Goal: Information Seeking & Learning: Learn about a topic

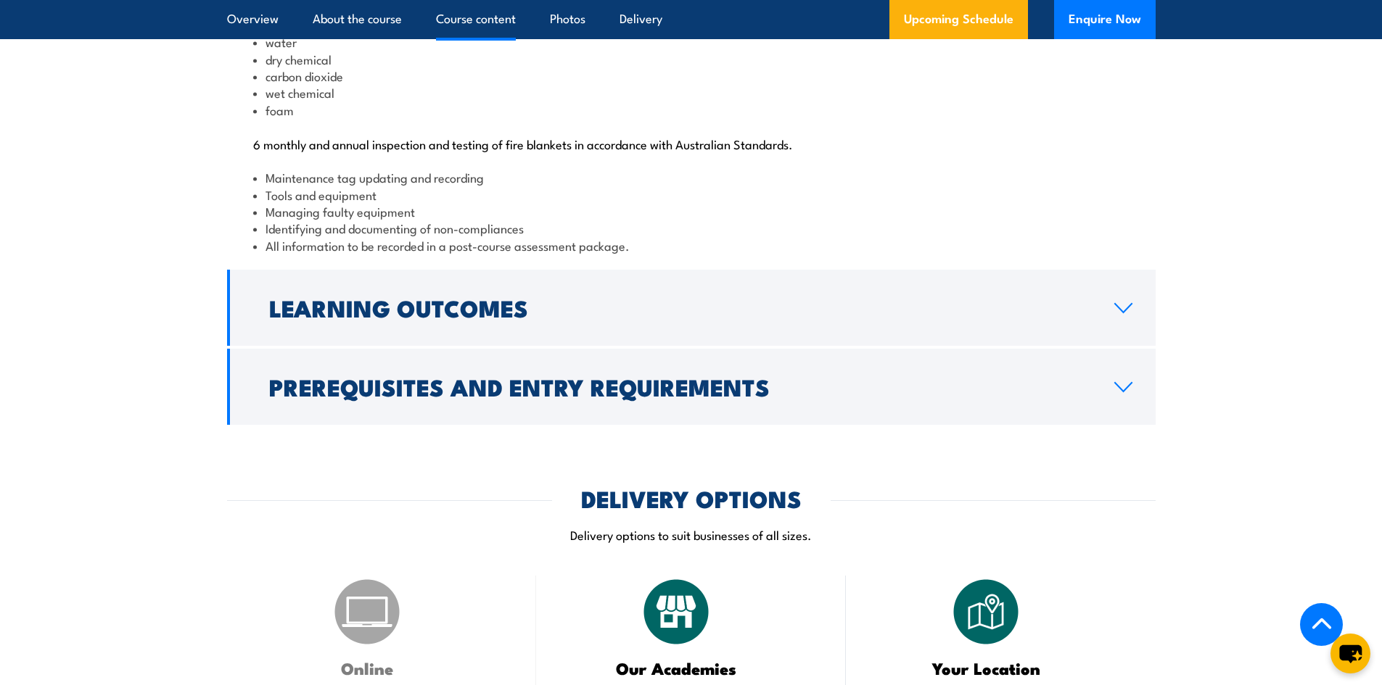
scroll to position [1523, 0]
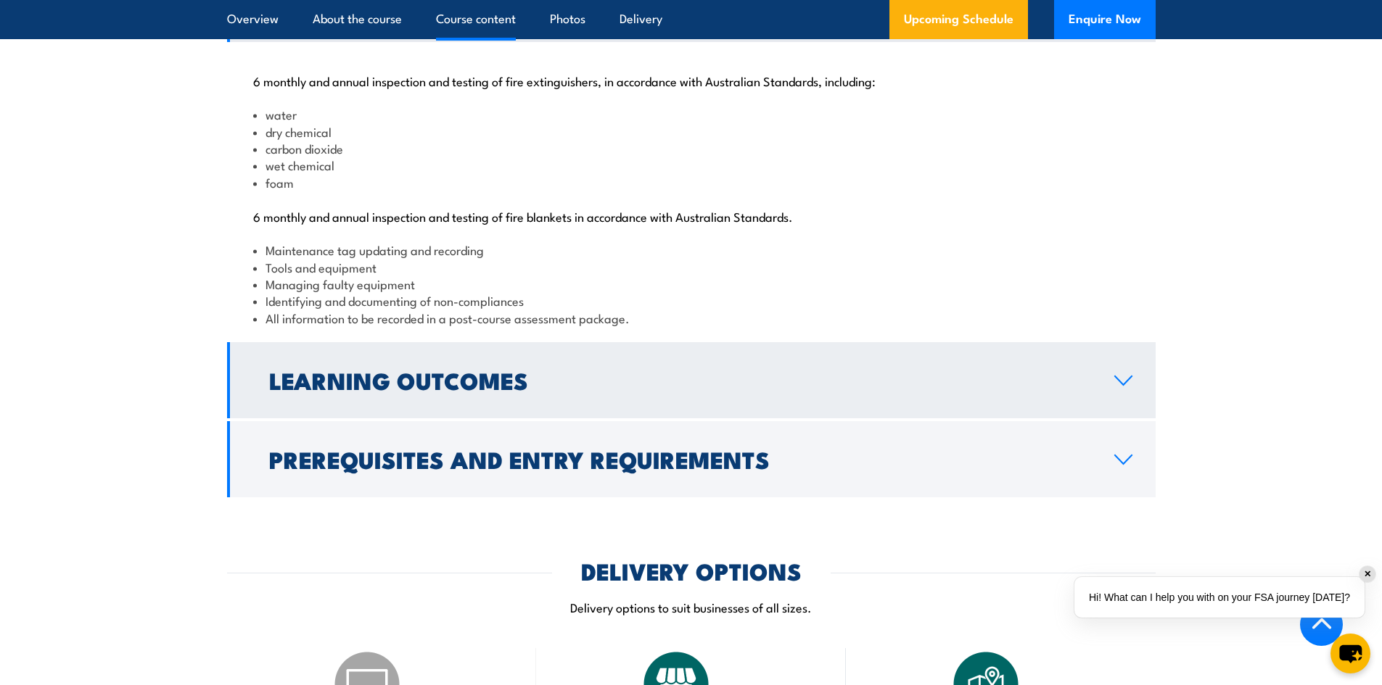
click at [1118, 387] on icon at bounding box center [1123, 381] width 20 height 12
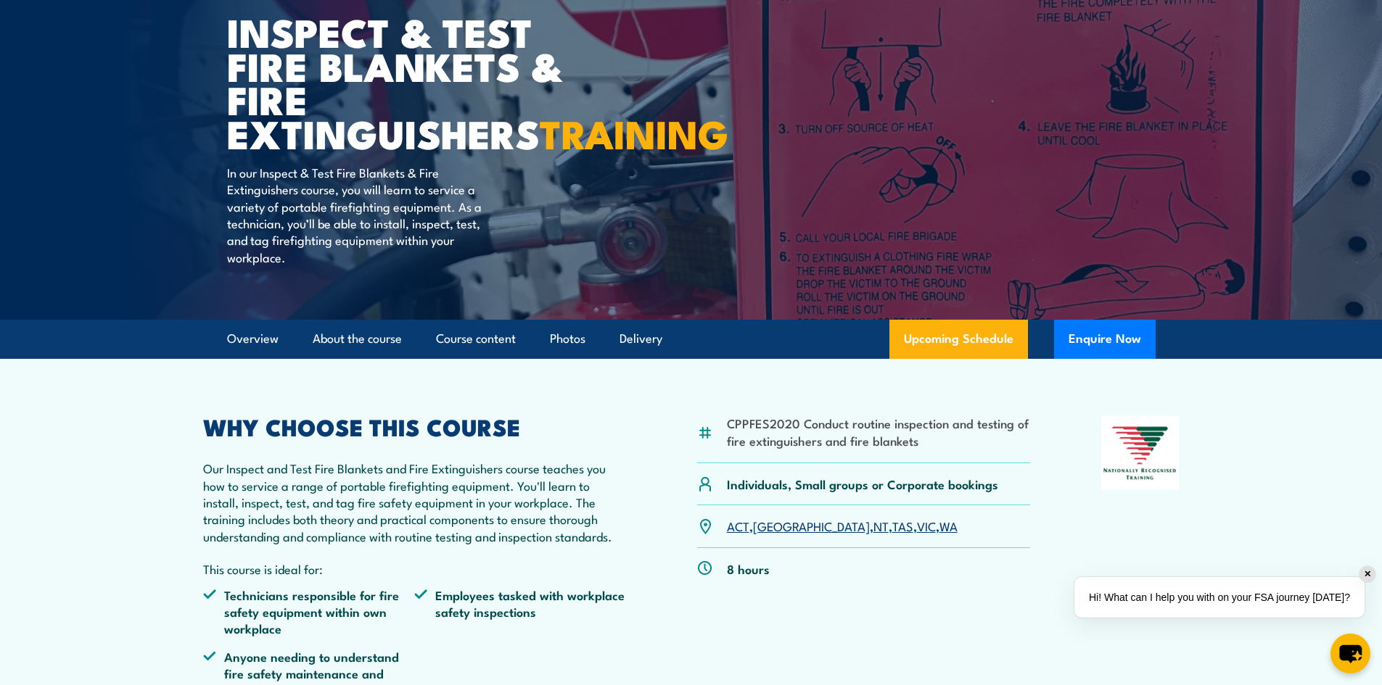
scroll to position [0, 0]
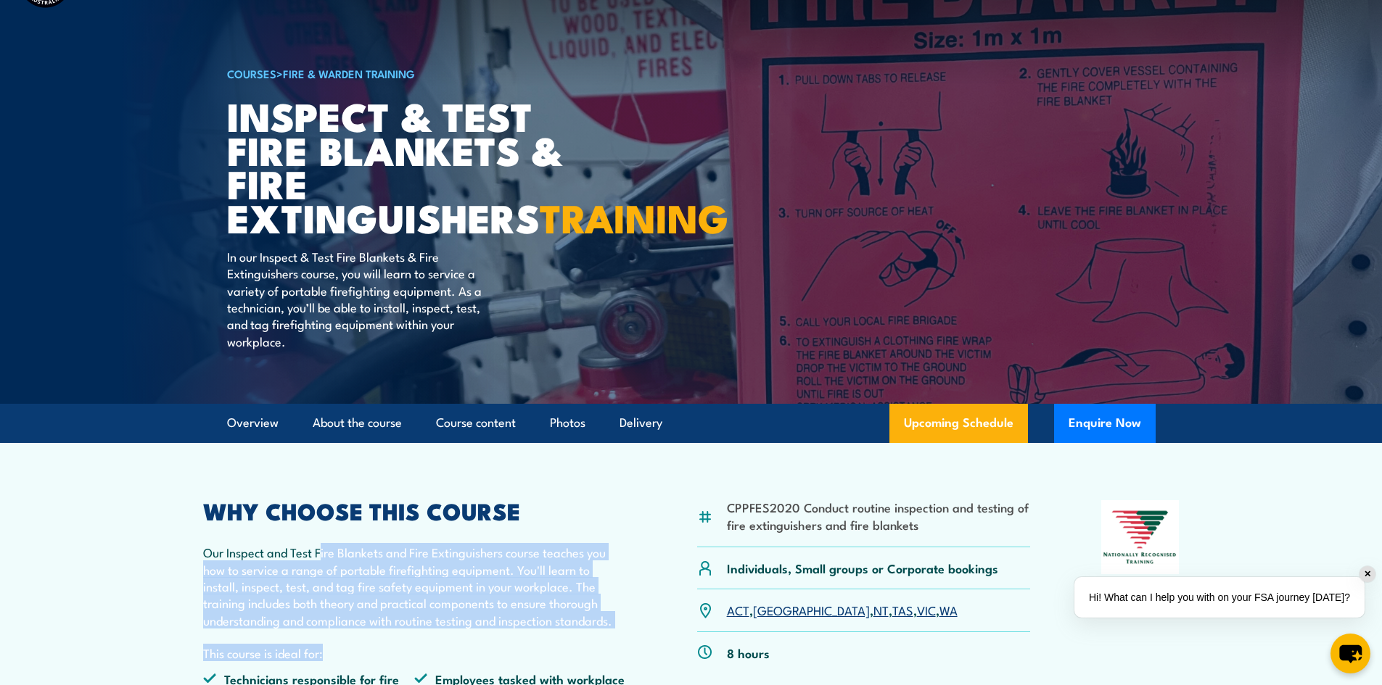
drag, startPoint x: 319, startPoint y: 636, endPoint x: 438, endPoint y: 677, distance: 125.9
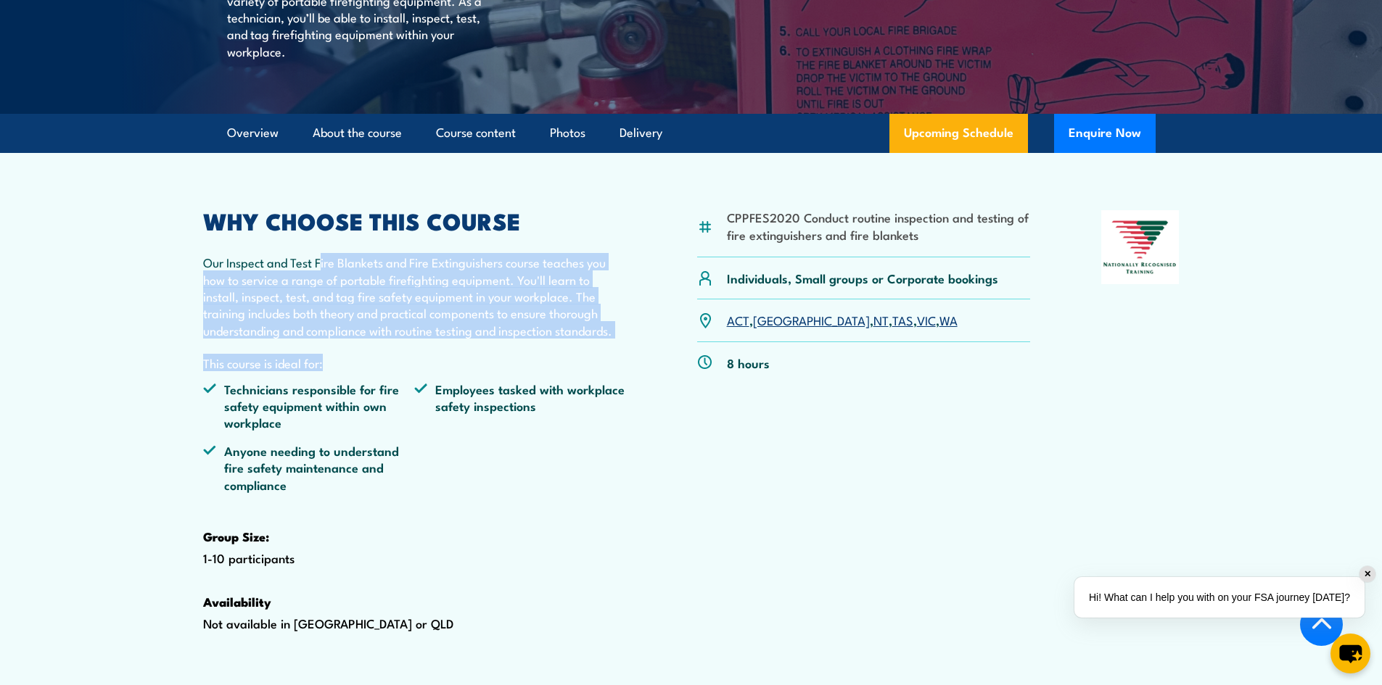
click at [500, 339] on p "Our Inspect and Test Fire Blankets and Fire Extinguishers course teaches you ho…" at bounding box center [415, 296] width 424 height 85
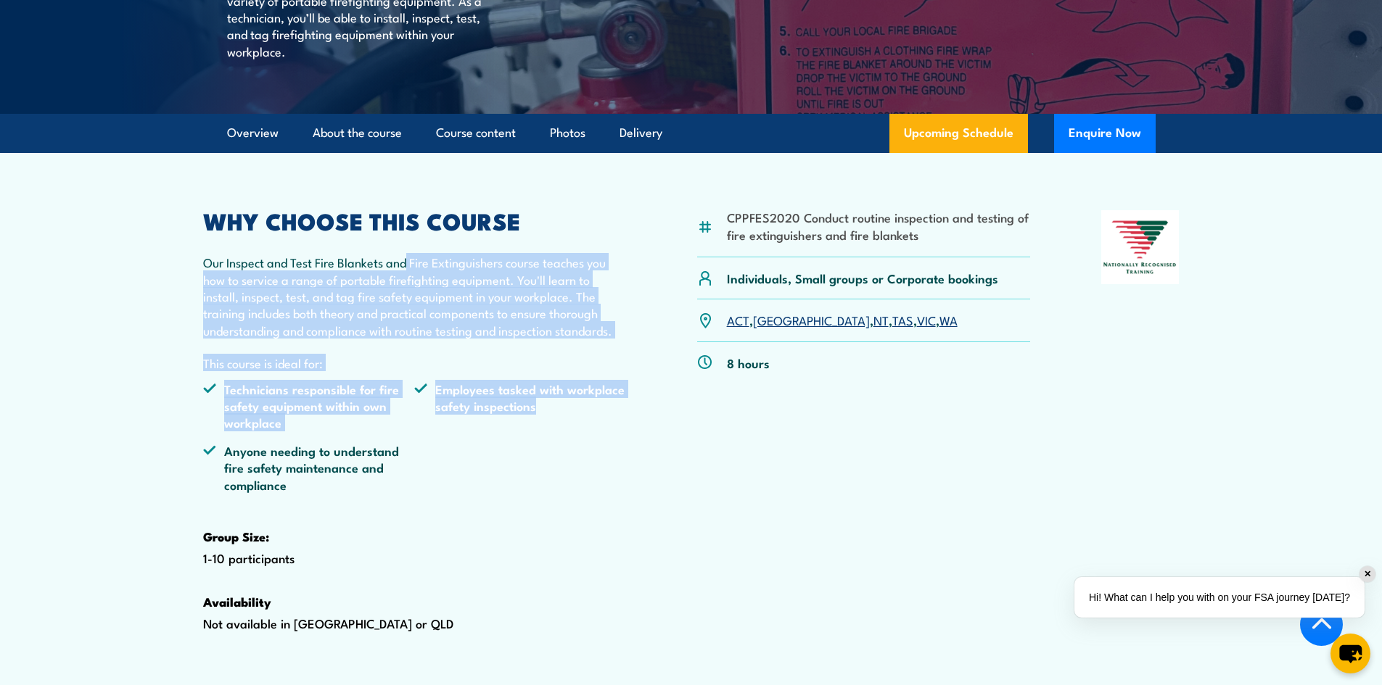
drag, startPoint x: 475, startPoint y: 317, endPoint x: 583, endPoint y: 534, distance: 242.3
click at [583, 534] on div "WHY CHOOSE THIS COURSE Our Inspect and Test Fire Blankets and Fire Extinguisher…" at bounding box center [415, 444] width 424 height 468
click at [583, 504] on ul "Technicians responsible for fire safety equipment within own workplace Employee…" at bounding box center [415, 442] width 424 height 123
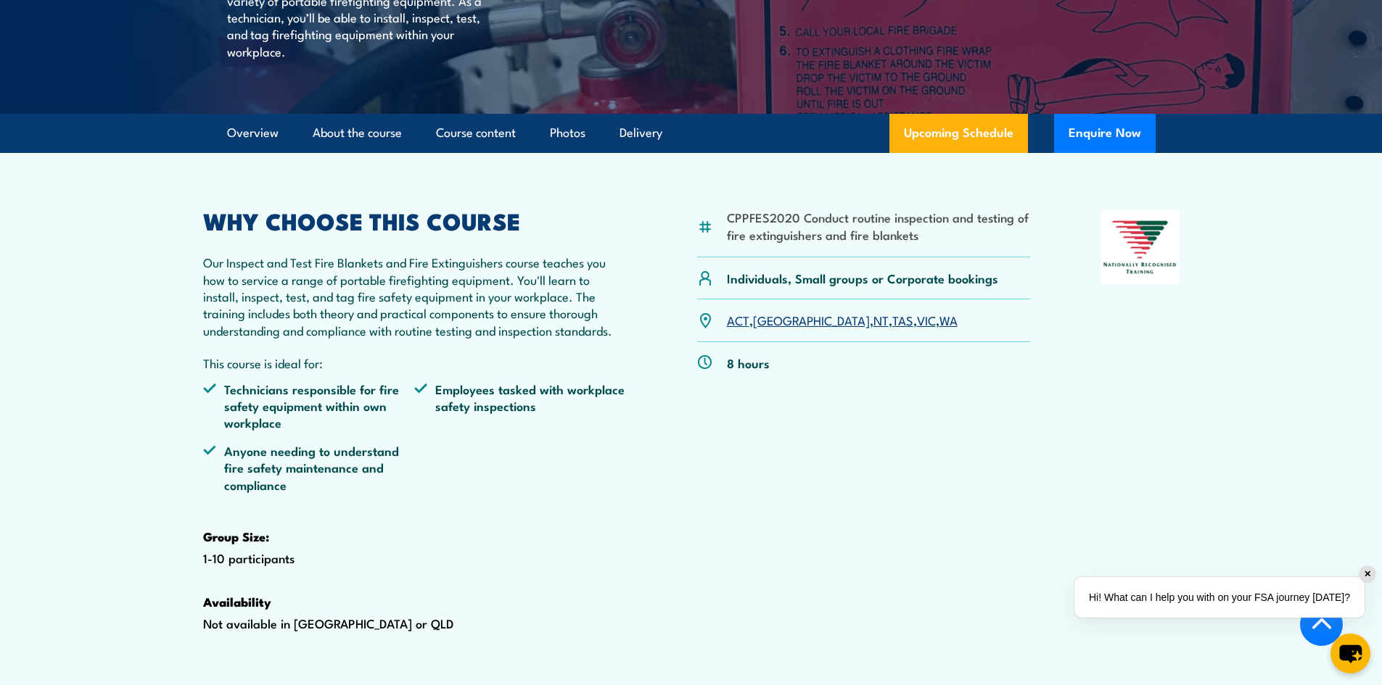
click at [603, 546] on div "WHY CHOOSE THIS COURSE Our Inspect and Test Fire Blankets and Fire Extinguisher…" at bounding box center [415, 444] width 424 height 468
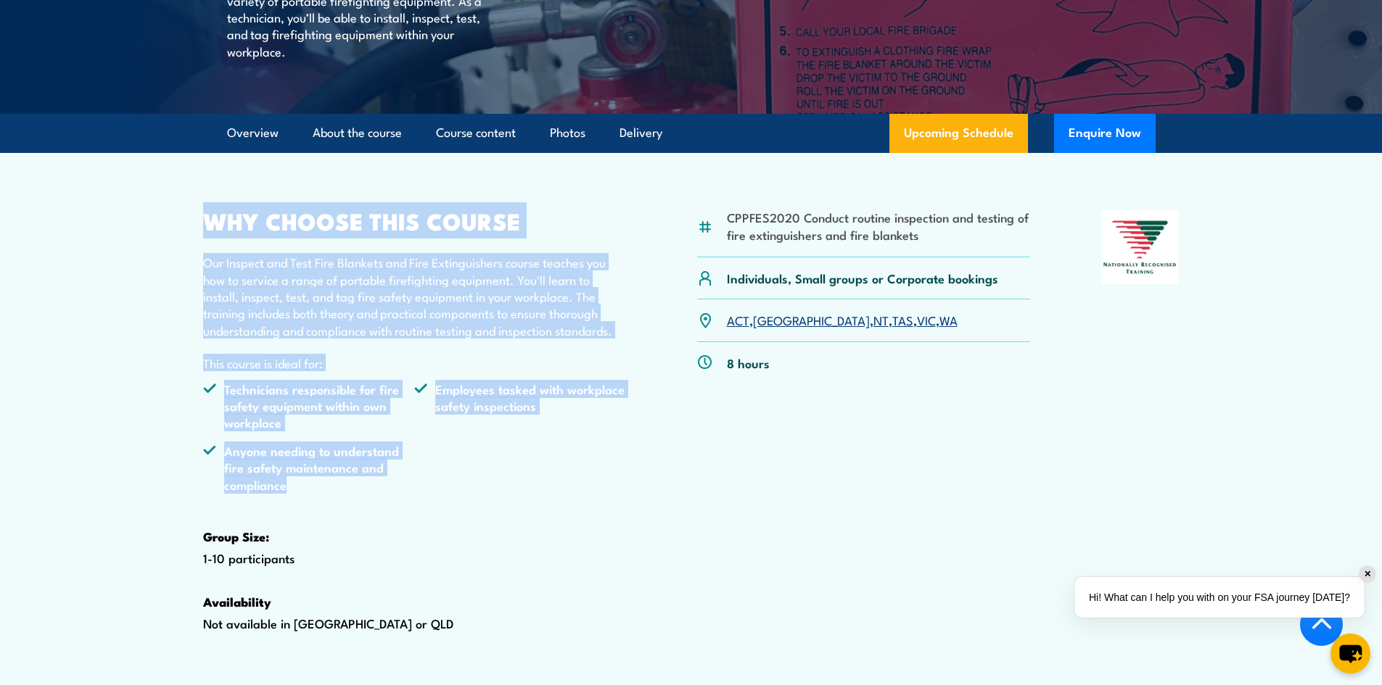
drag, startPoint x: 434, startPoint y: 532, endPoint x: 189, endPoint y: 257, distance: 367.9
click at [189, 257] on article "CPPFES2020 Conduct routine inspection and testing of fire extinguishers and fir…" at bounding box center [691, 424] width 1015 height 543
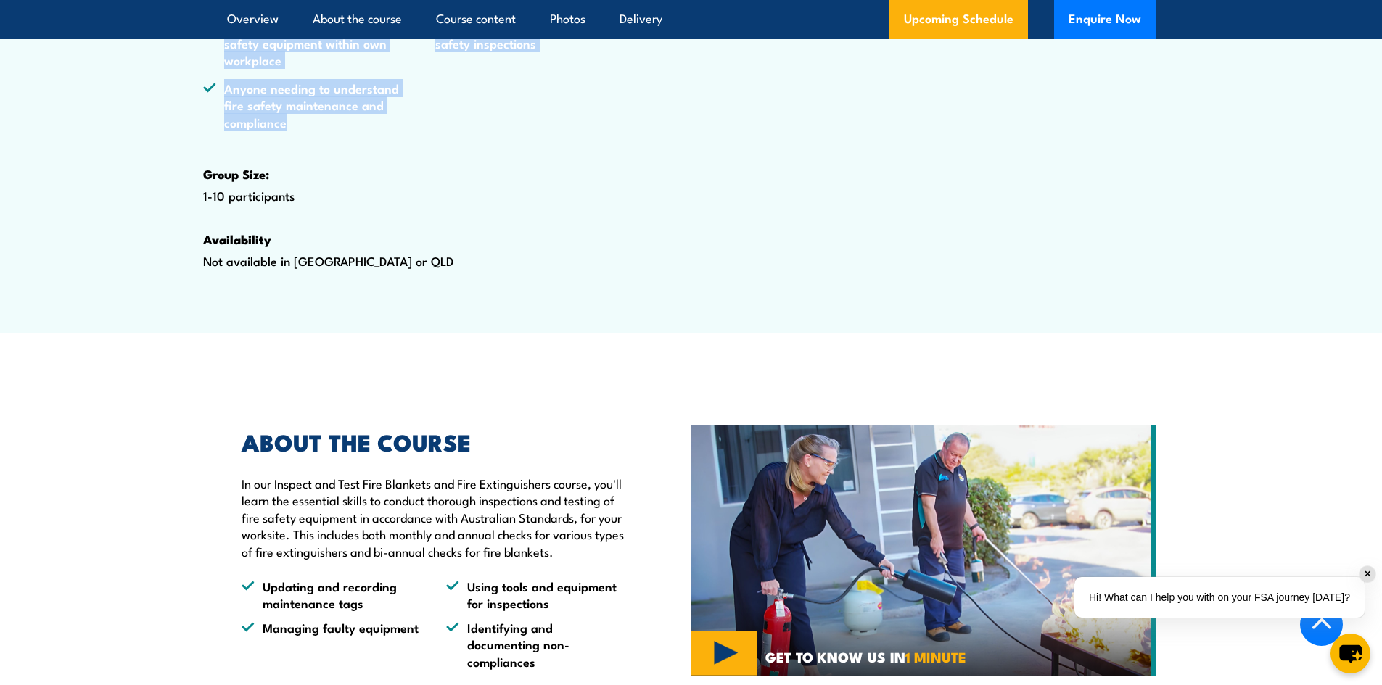
scroll to position [931, 0]
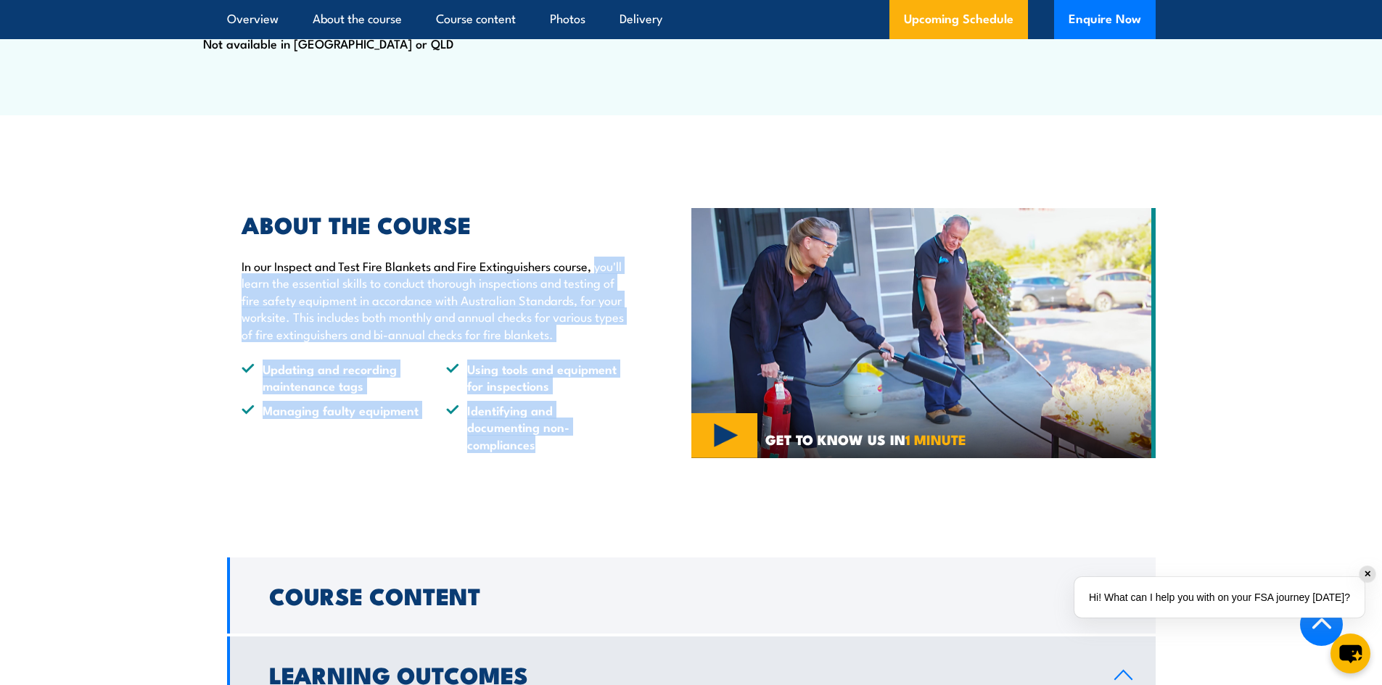
drag, startPoint x: 216, startPoint y: 309, endPoint x: 566, endPoint y: 507, distance: 402.4
click at [566, 489] on section "ABOUT THE COURSE In our Inspect and Test Fire Blankets and Fire Extinguishers c…" at bounding box center [691, 333] width 1382 height 311
click at [566, 489] on div "ABOUT THE COURSE In our Inspect and Test Fire Blankets and Fire Extinguishers c…" at bounding box center [459, 333] width 464 height 311
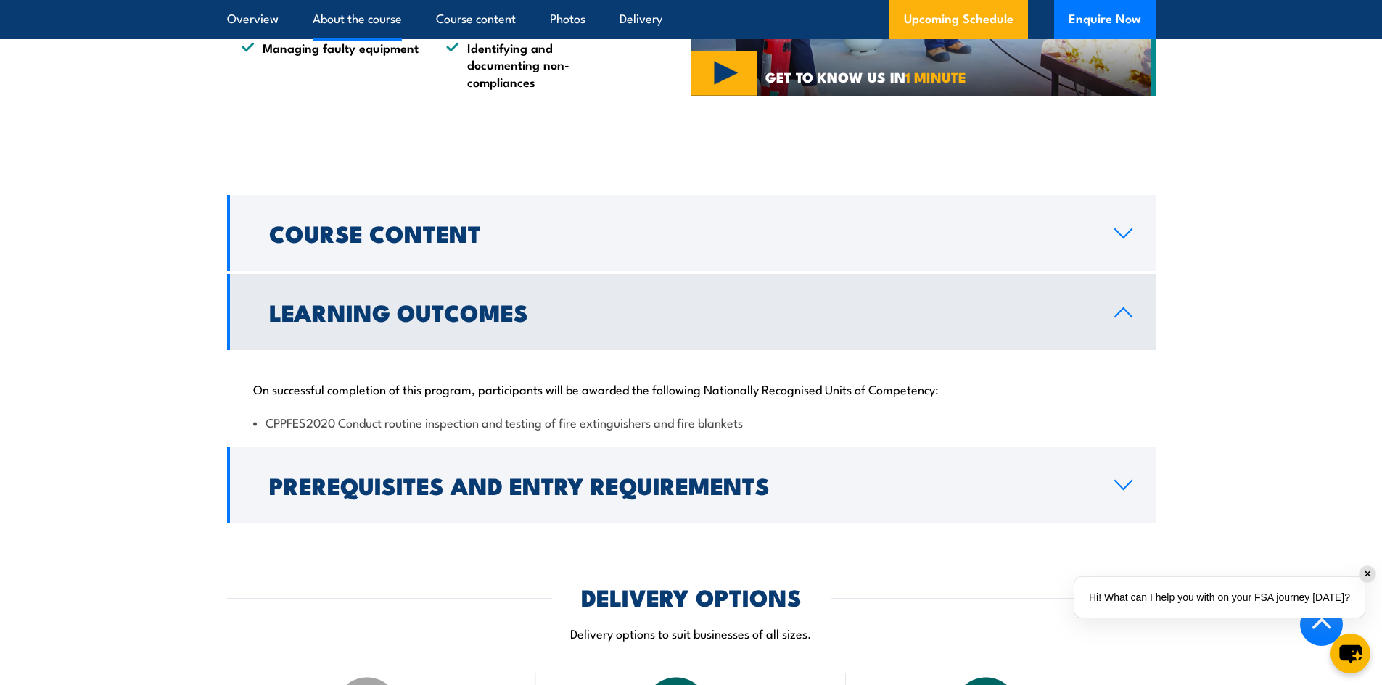
scroll to position [1367, 0]
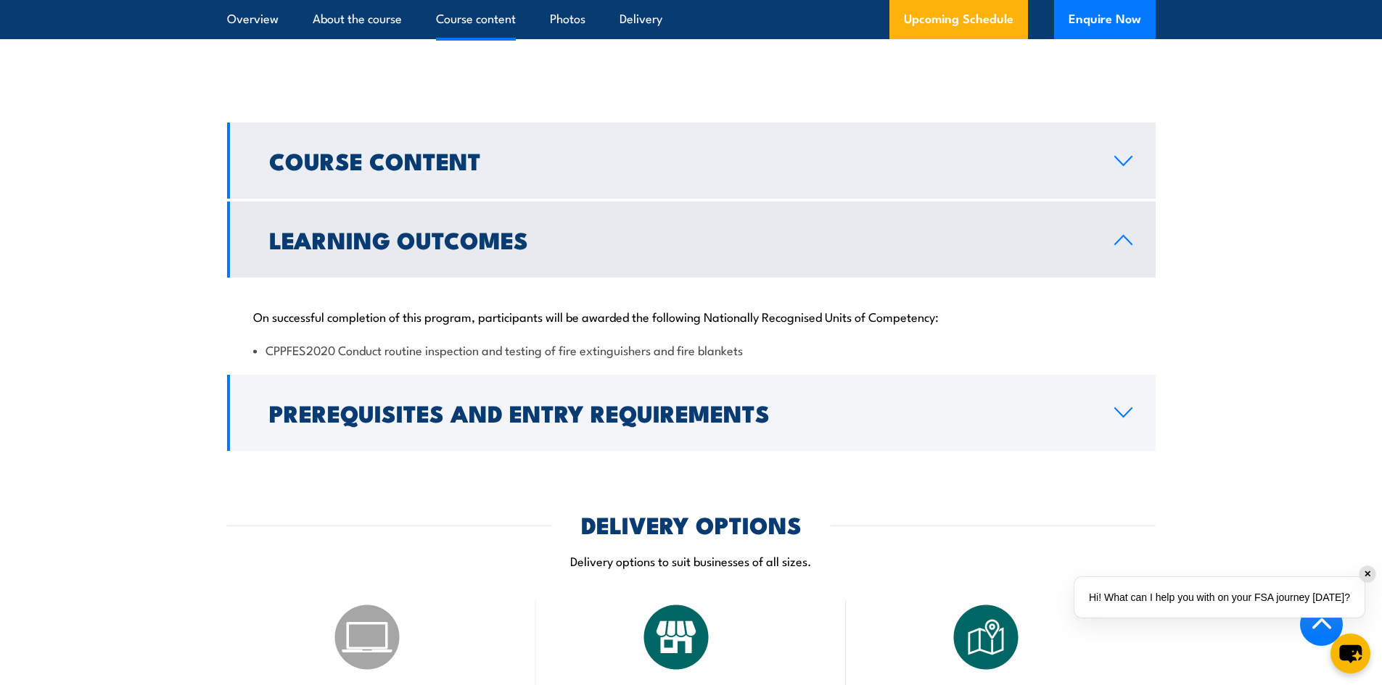
click at [1121, 167] on icon at bounding box center [1123, 161] width 20 height 12
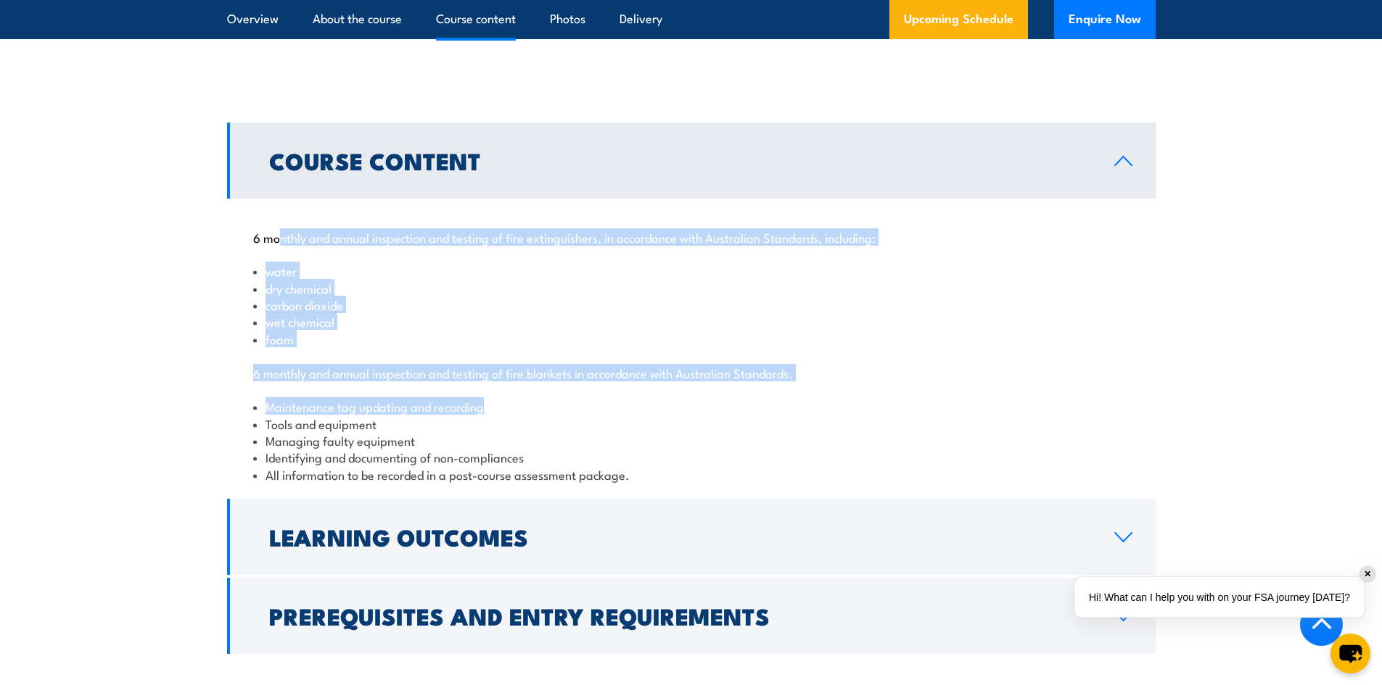
drag, startPoint x: 282, startPoint y: 285, endPoint x: 849, endPoint y: 469, distance: 596.2
click at [849, 467] on div "6 monthly and annual inspection and testing of fire extinguishers, in accordanc…" at bounding box center [691, 347] width 928 height 297
drag, startPoint x: 847, startPoint y: 468, endPoint x: 835, endPoint y: 456, distance: 16.9
click at [847, 432] on li "Tools and equipment" at bounding box center [691, 424] width 876 height 17
click at [527, 347] on li "foam" at bounding box center [691, 339] width 876 height 17
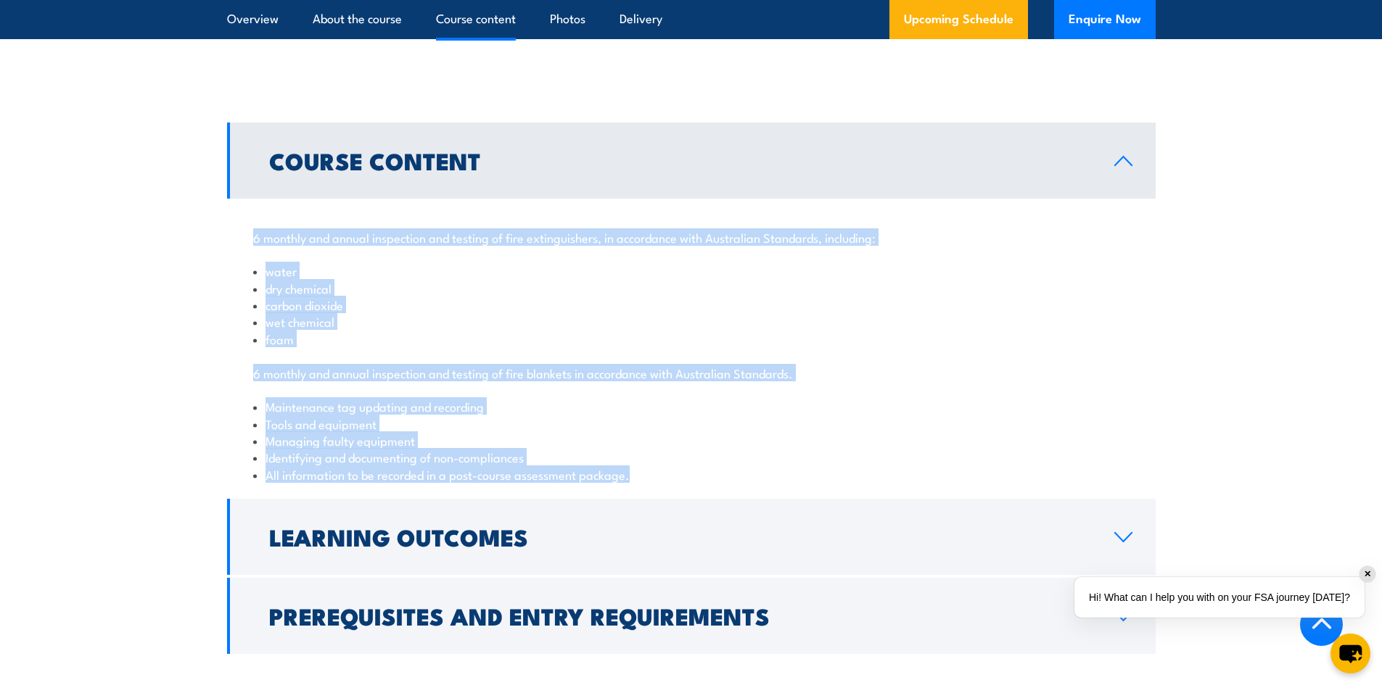
drag, startPoint x: 262, startPoint y: 297, endPoint x: 699, endPoint y: 526, distance: 493.8
click at [699, 496] on div "6 monthly and annual inspection and testing of fire extinguishers, in accordanc…" at bounding box center [691, 347] width 928 height 297
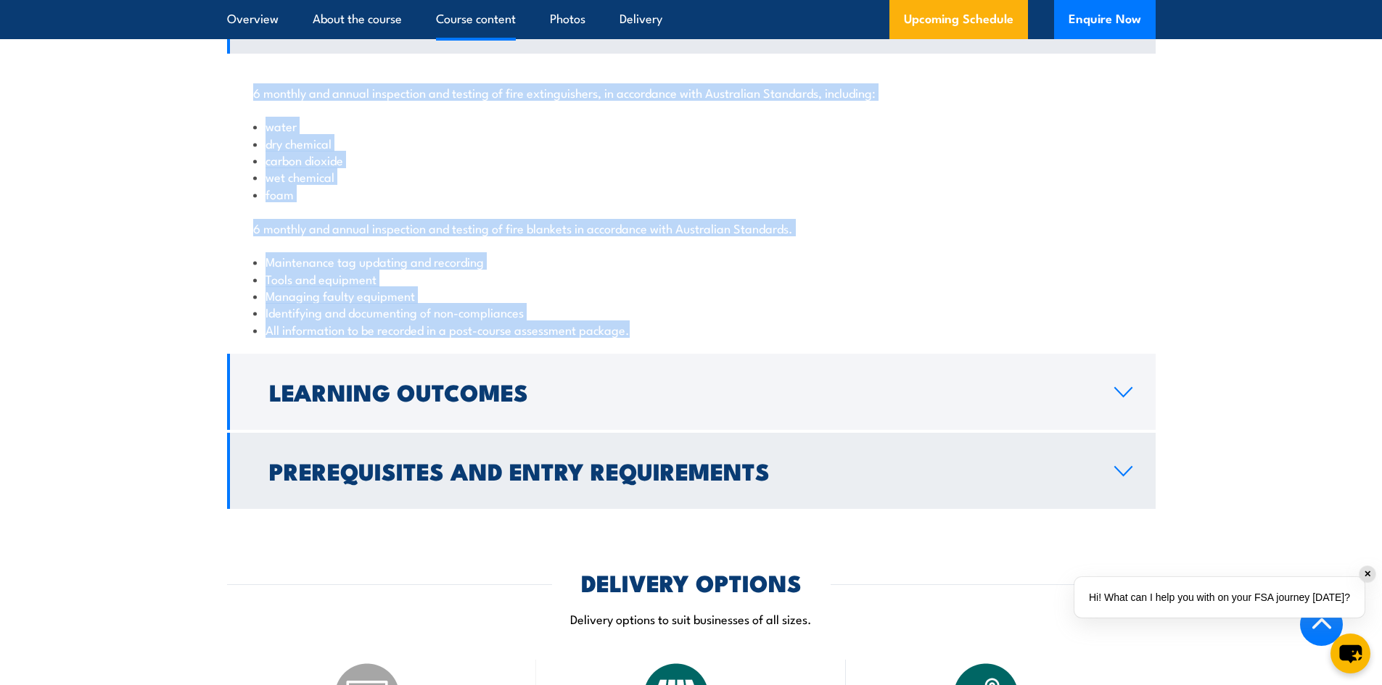
scroll to position [1584, 0]
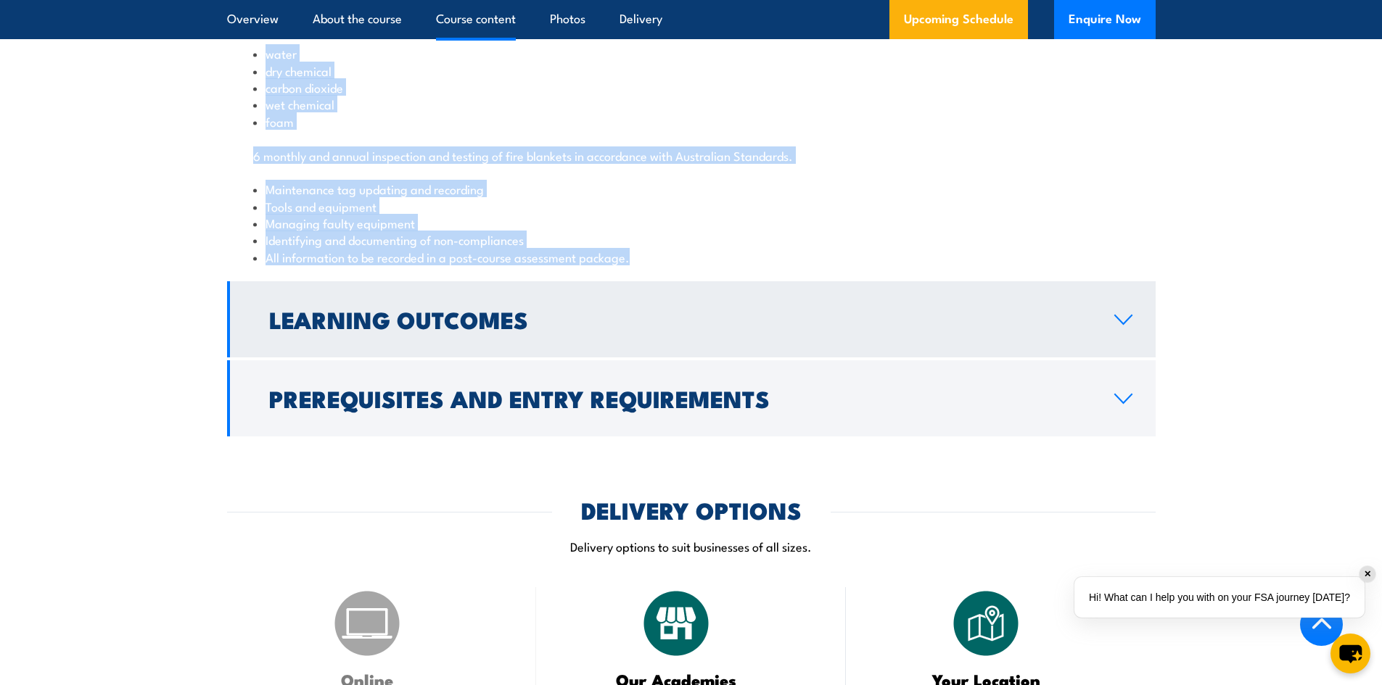
click at [1118, 358] on link "Learning Outcomes" at bounding box center [691, 319] width 928 height 76
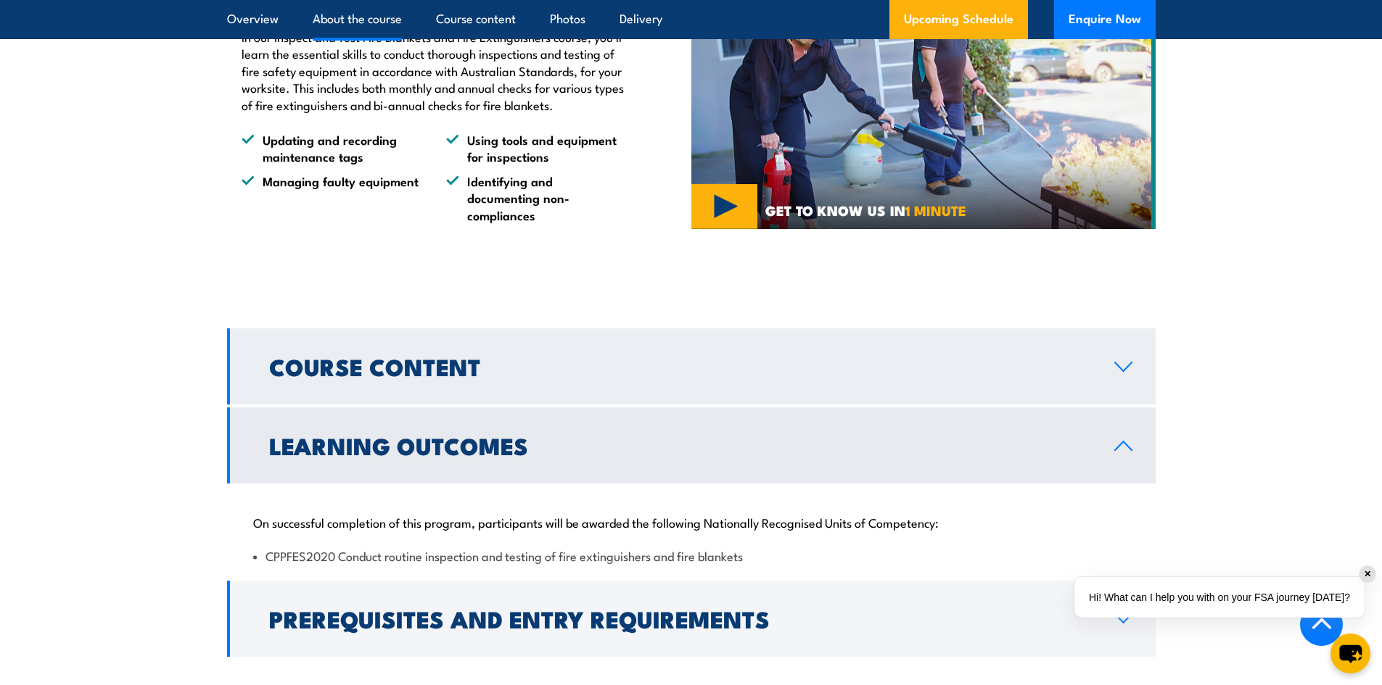
scroll to position [1813, 0]
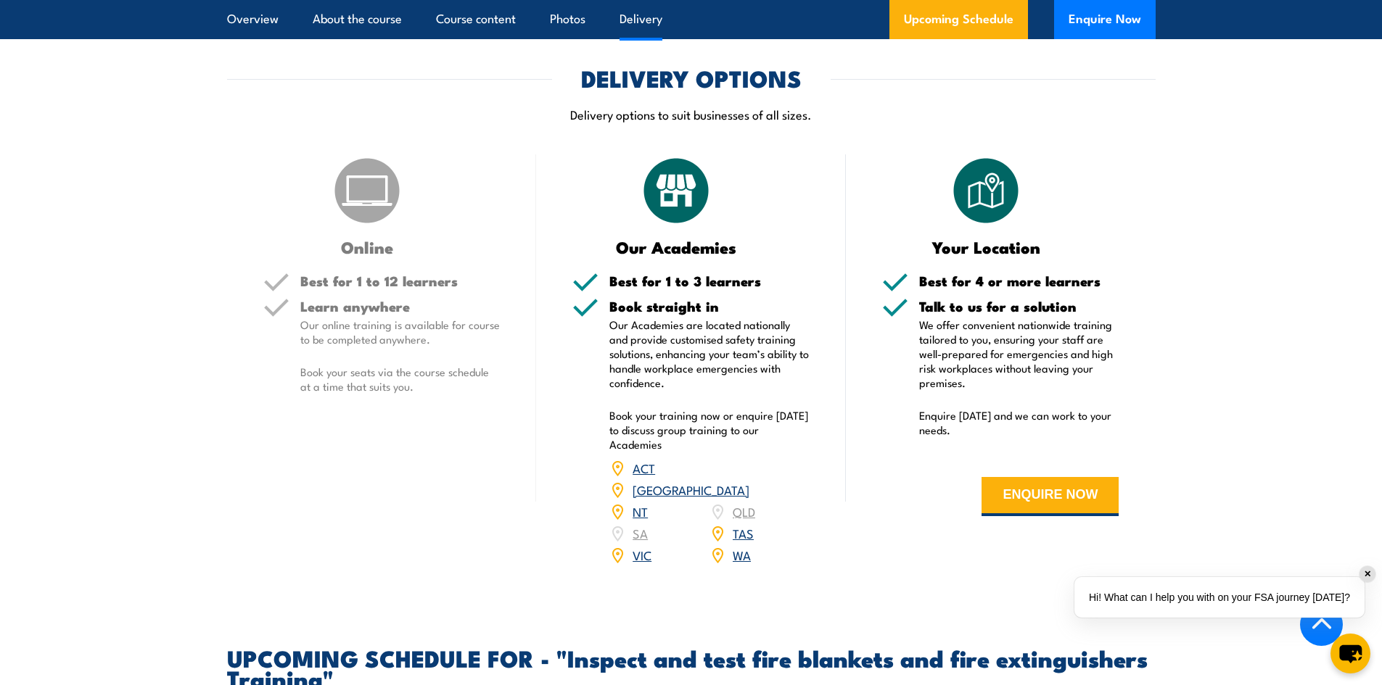
click at [1269, 400] on section "DELIVERY OPTIONS Delivery options to suit businesses of all sizes. Online Best …" at bounding box center [691, 325] width 1382 height 517
